Goal: Check status: Check status

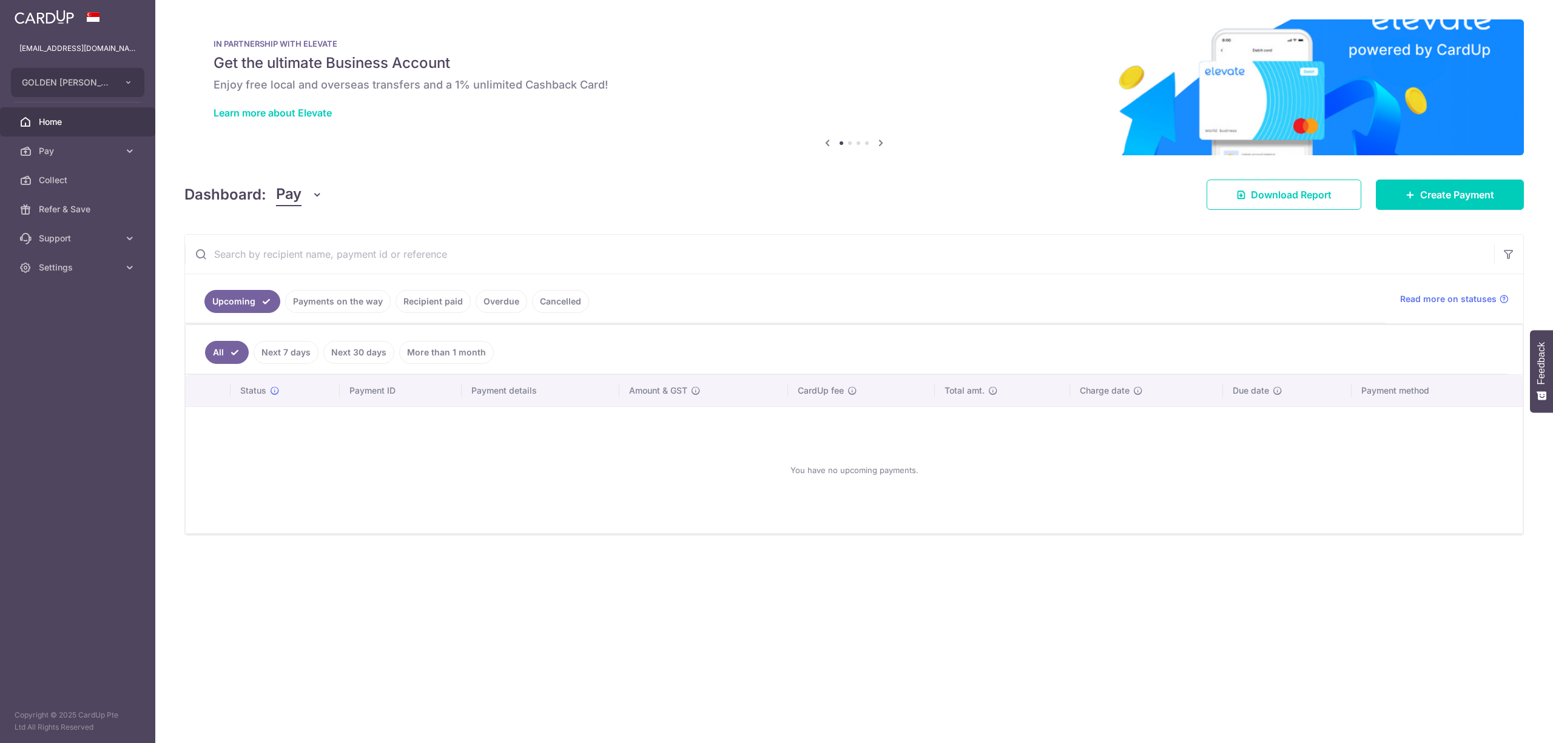
click at [374, 309] on link "Payments on the way" at bounding box center [338, 301] width 106 height 23
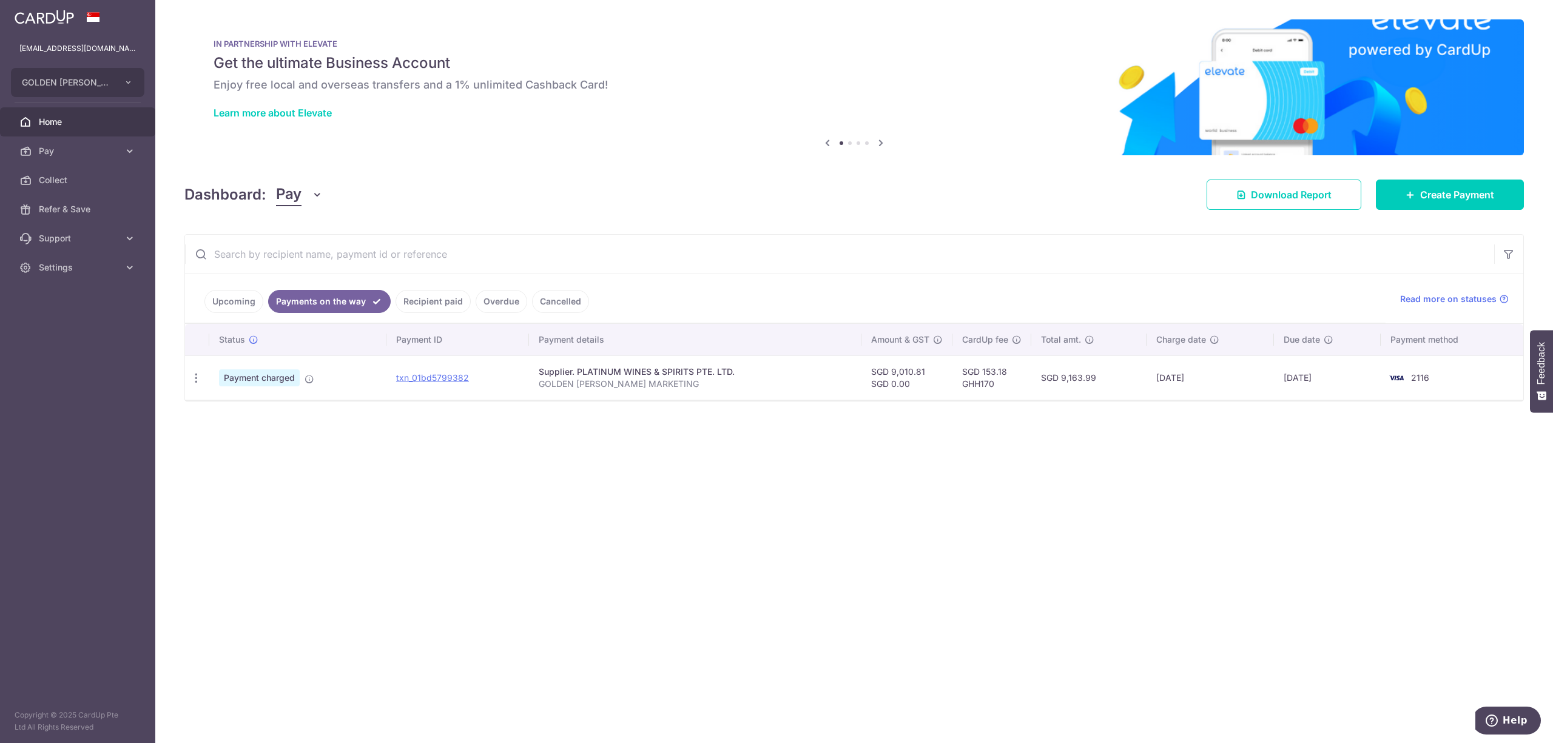
click at [406, 309] on link "Recipient paid" at bounding box center [432, 301] width 75 height 23
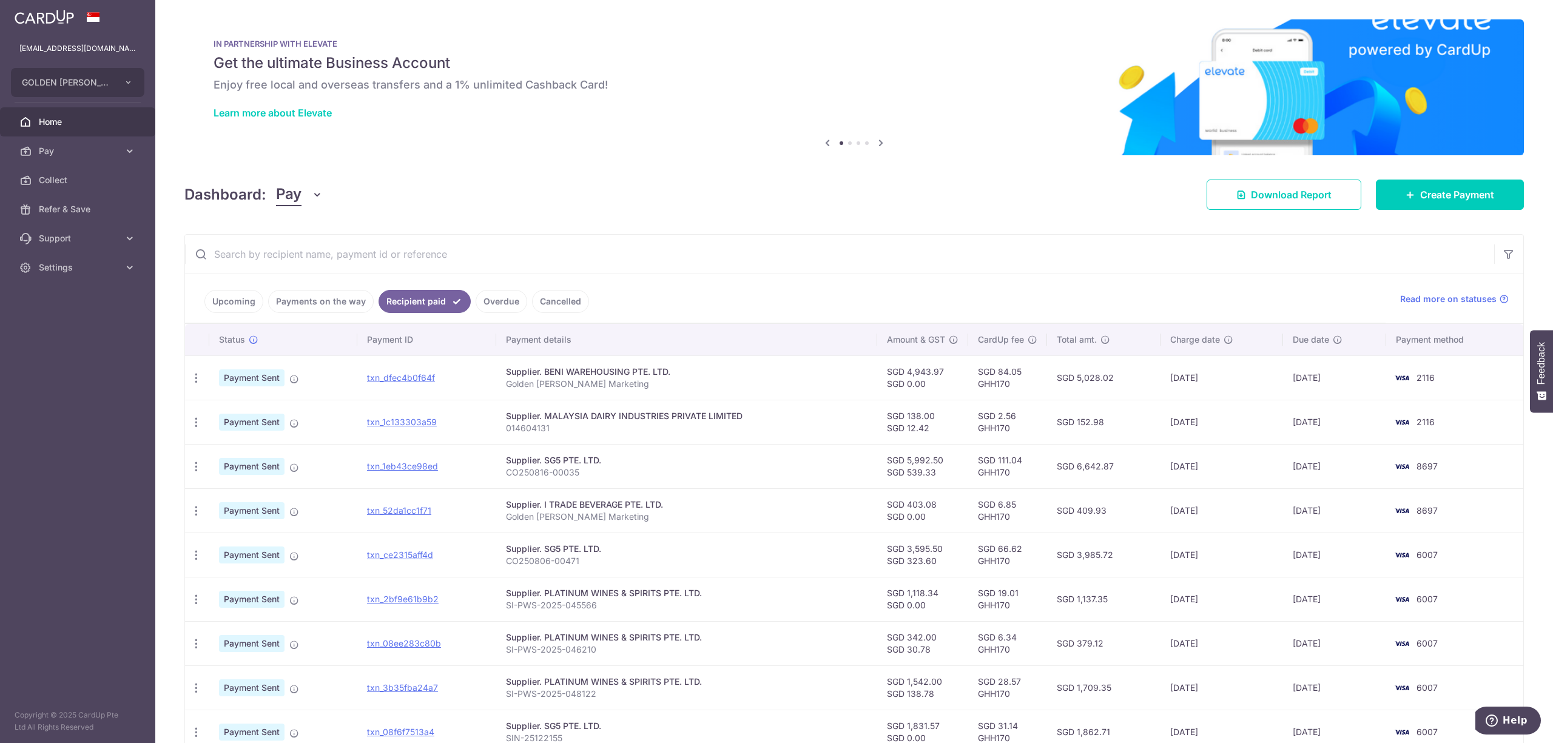
click at [337, 312] on link "Payments on the way" at bounding box center [321, 301] width 106 height 23
